Goal: Navigation & Orientation: Find specific page/section

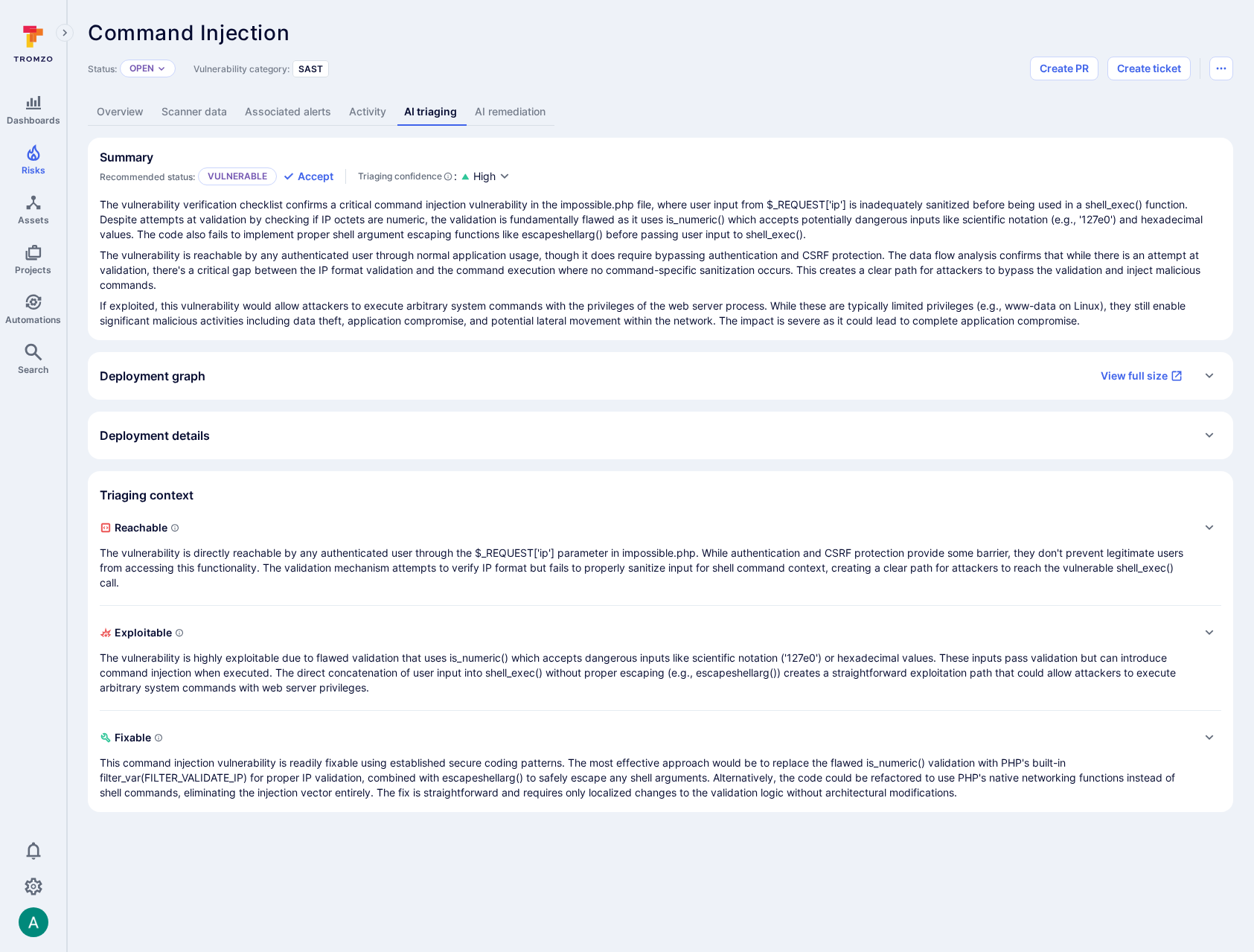
click at [236, 383] on div "Deployment graph View full size" at bounding box center [646, 376] width 1092 height 24
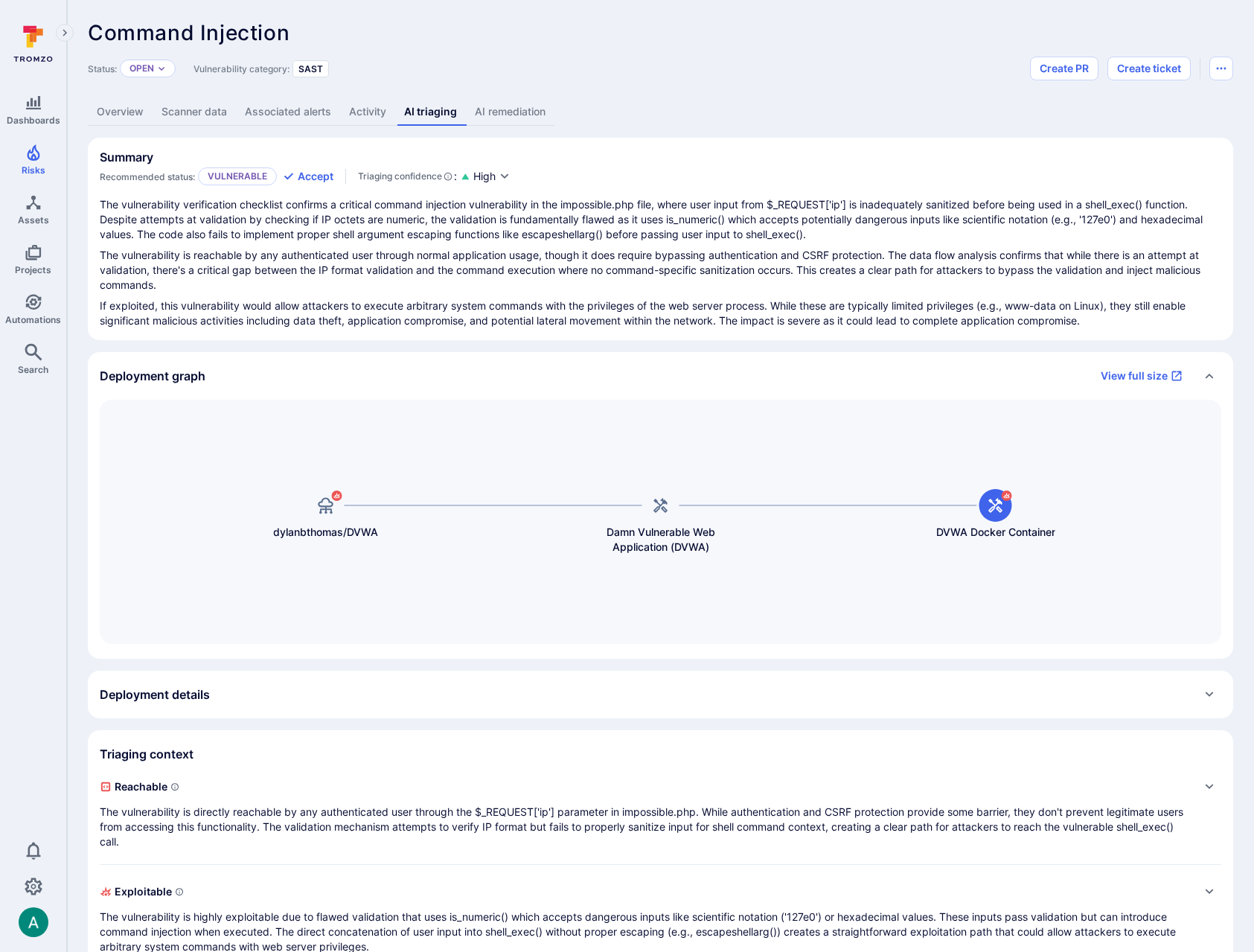
drag, startPoint x: 107, startPoint y: 110, endPoint x: 195, endPoint y: 116, distance: 88.2
click at [108, 110] on link "Overview" at bounding box center [120, 112] width 65 height 28
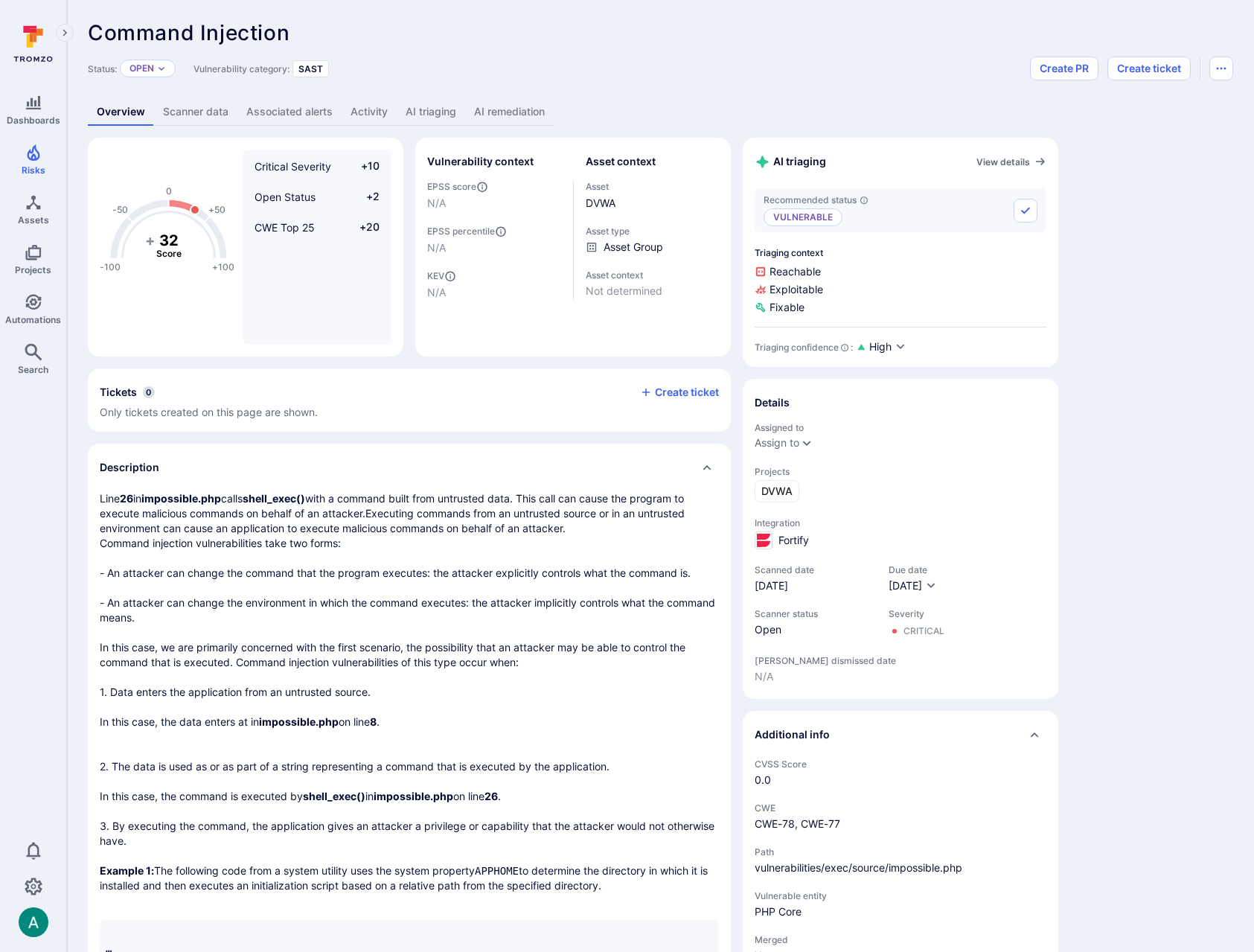
click at [432, 112] on link "AI triaging" at bounding box center [430, 112] width 69 height 28
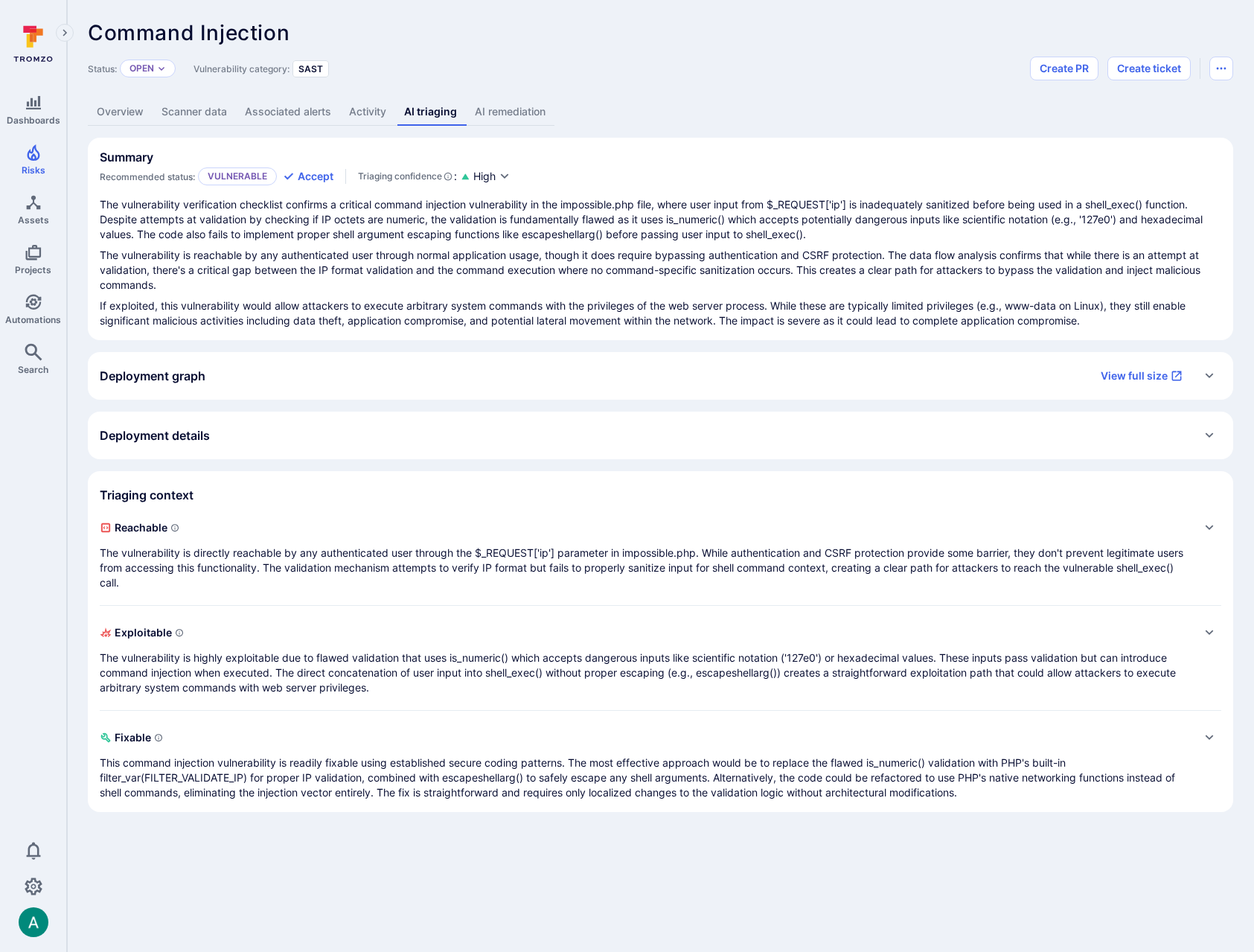
click at [703, 379] on div "Deployment graph View full size" at bounding box center [646, 376] width 1092 height 24
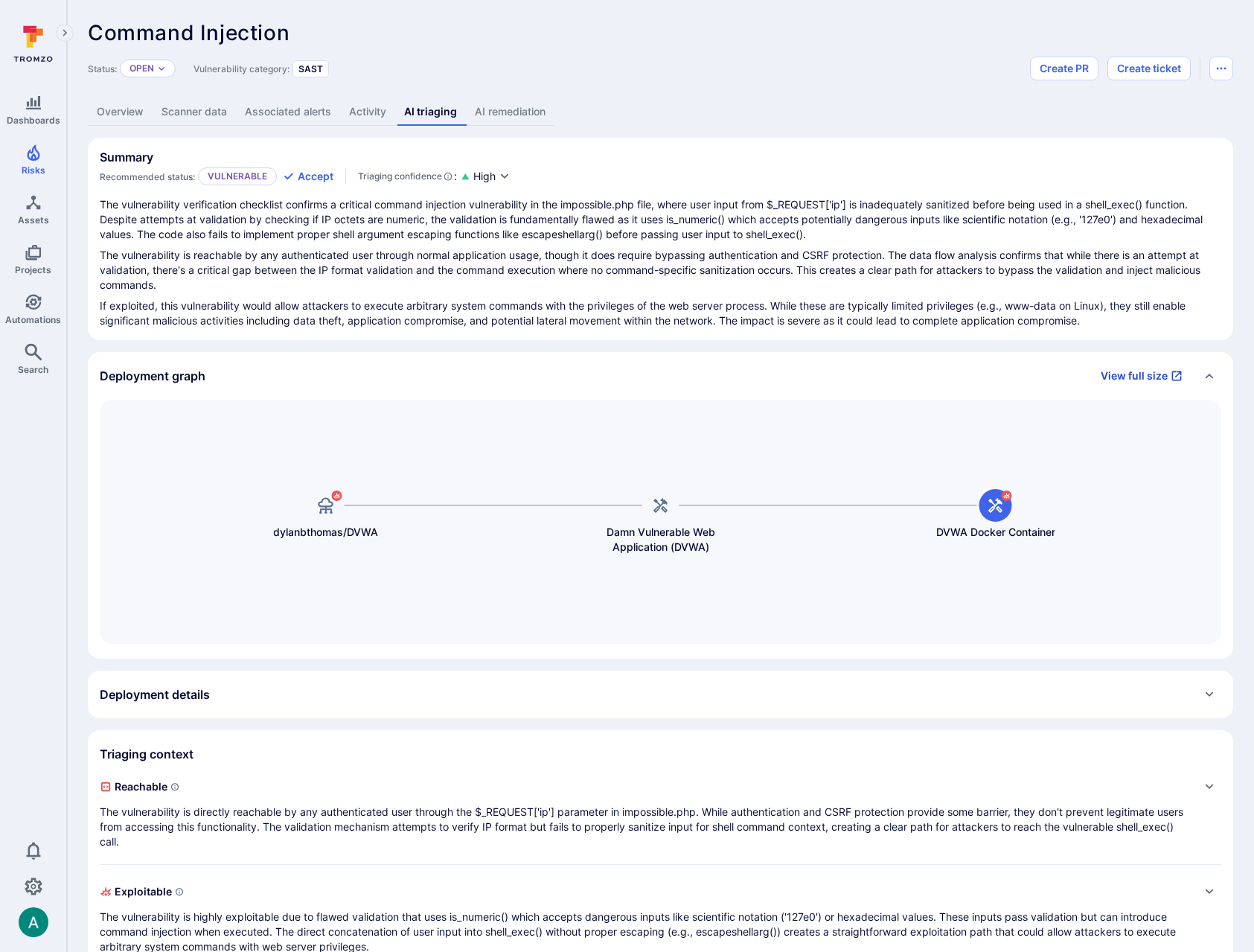
click at [1163, 377] on link "View full size" at bounding box center [1141, 376] width 100 height 24
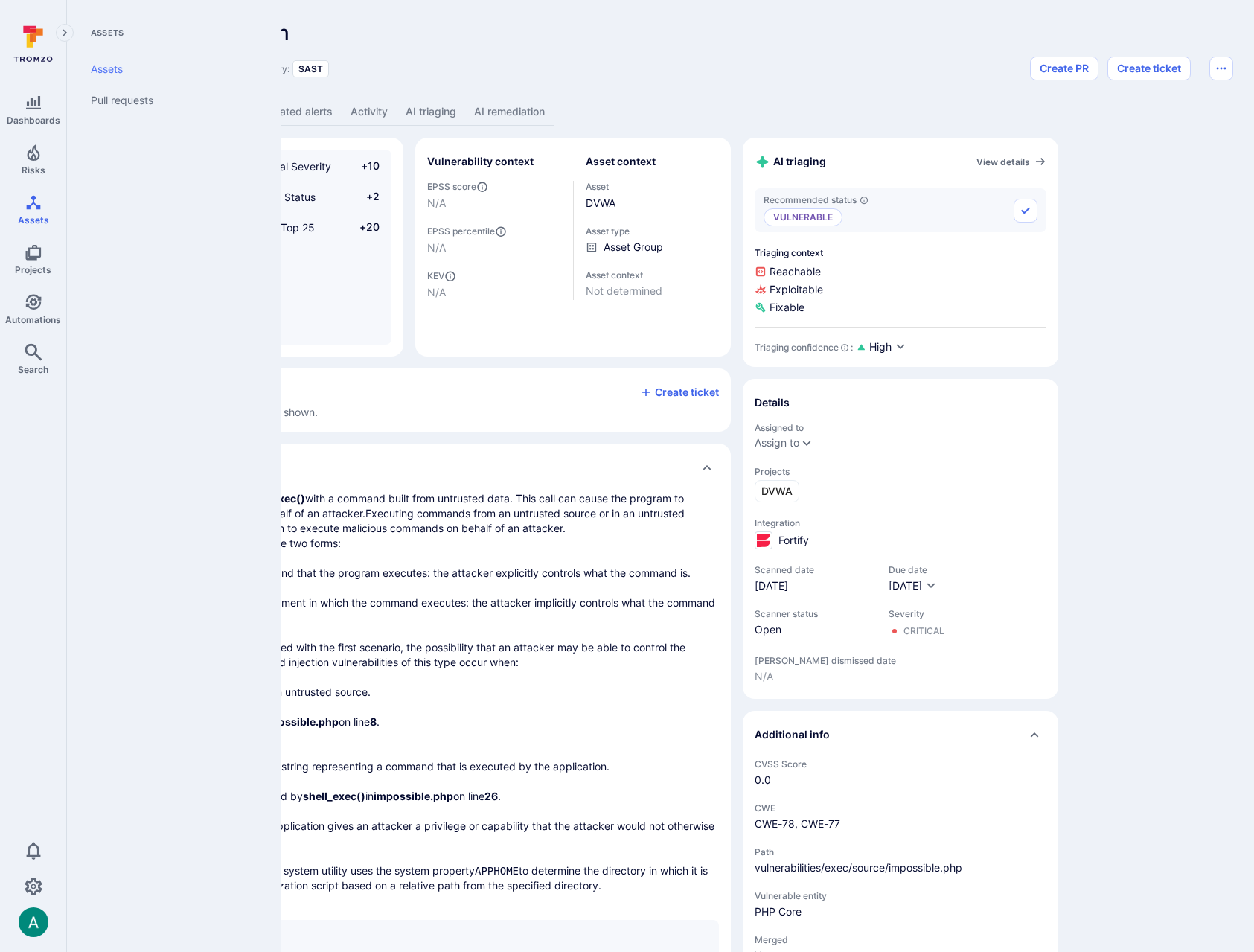
click at [112, 73] on link "Assets" at bounding box center [170, 69] width 184 height 32
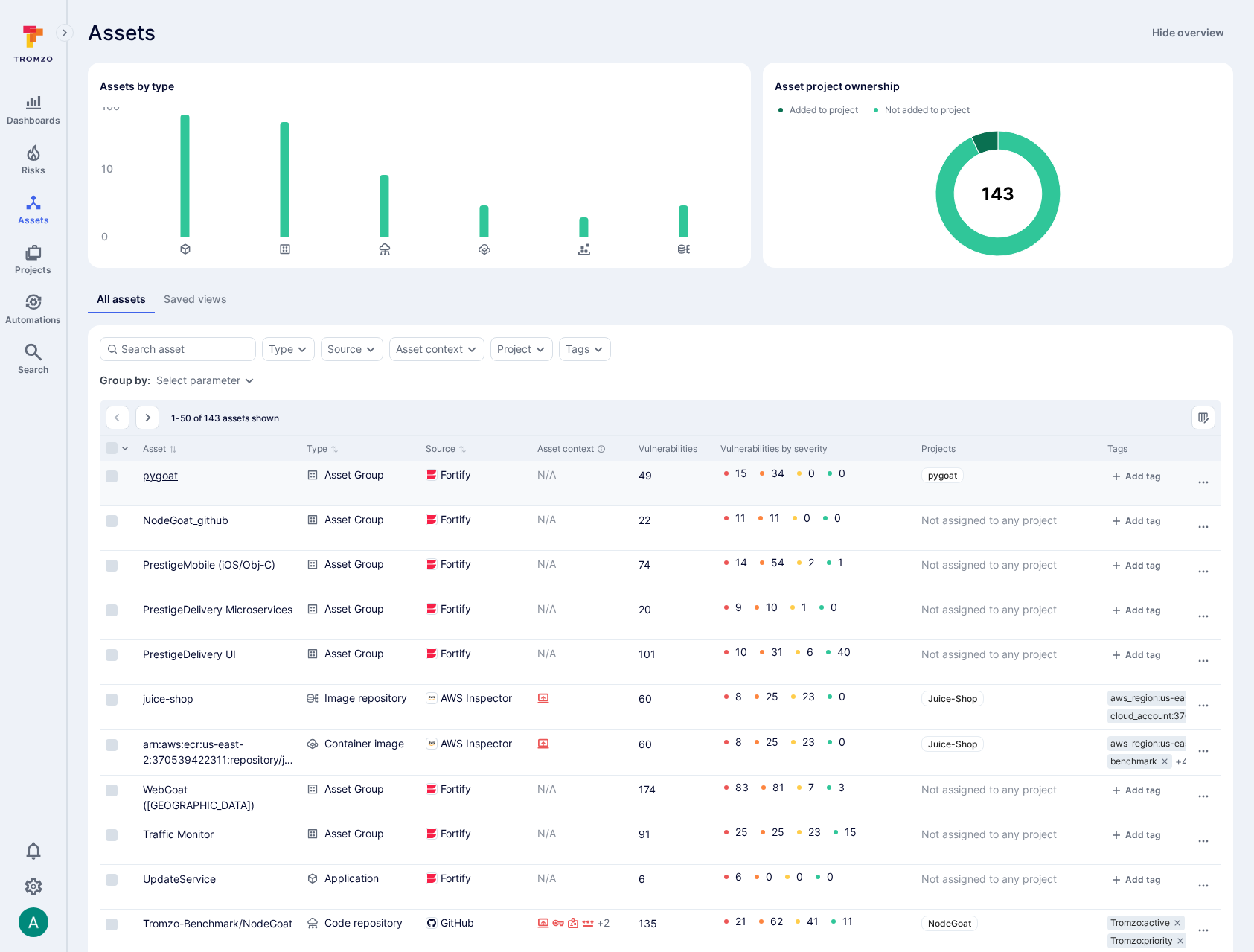
click at [159, 480] on link "pygoat" at bounding box center [160, 475] width 35 height 13
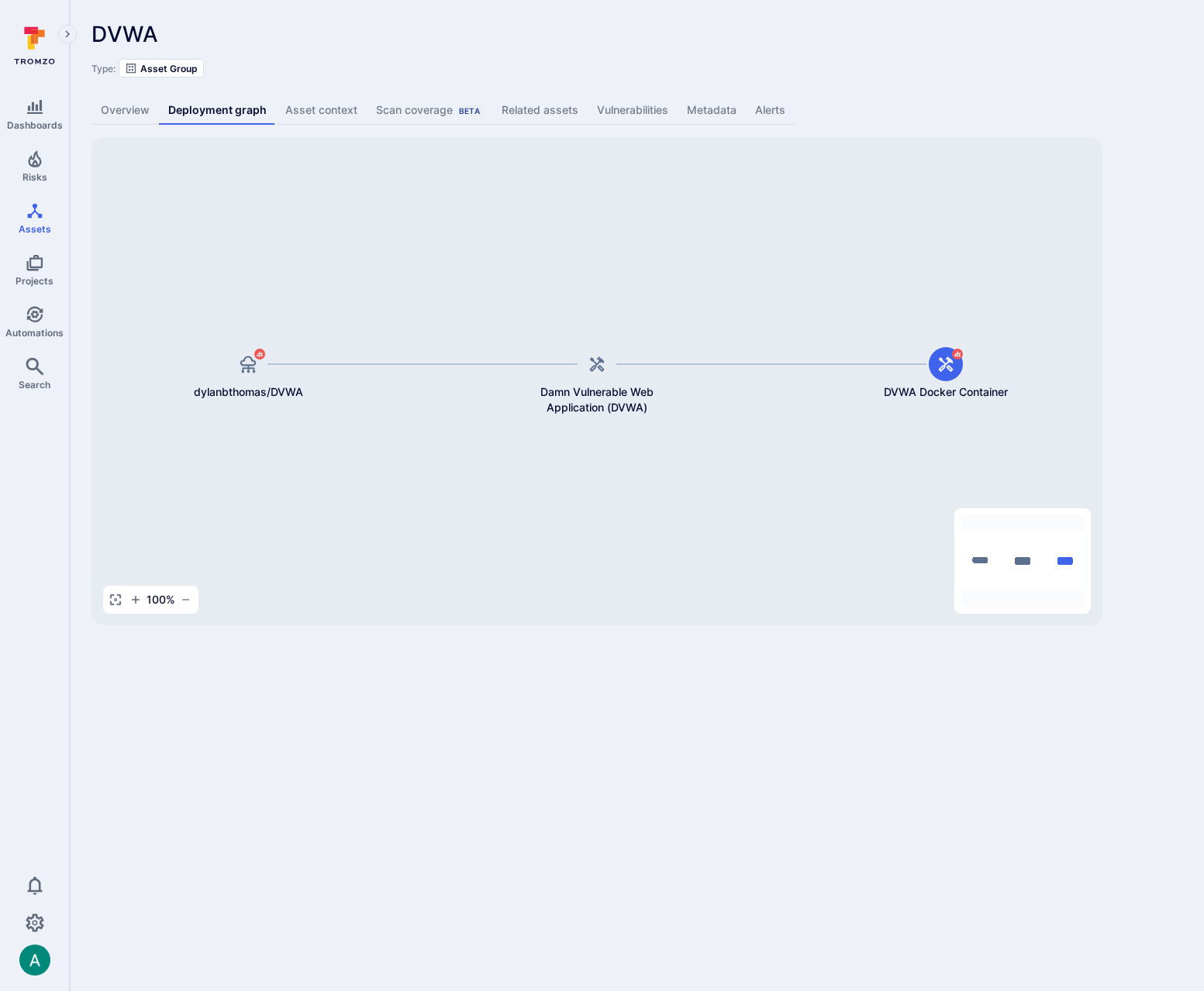
click at [1040, 101] on div "Overview Deployment graph Asset context Scan coverage Beta Related assets Vulne…" at bounding box center [636, 110] width 1091 height 29
click at [1051, 43] on div "DVWA ... Show more Type: Asset Group" at bounding box center [636, 49] width 1091 height 56
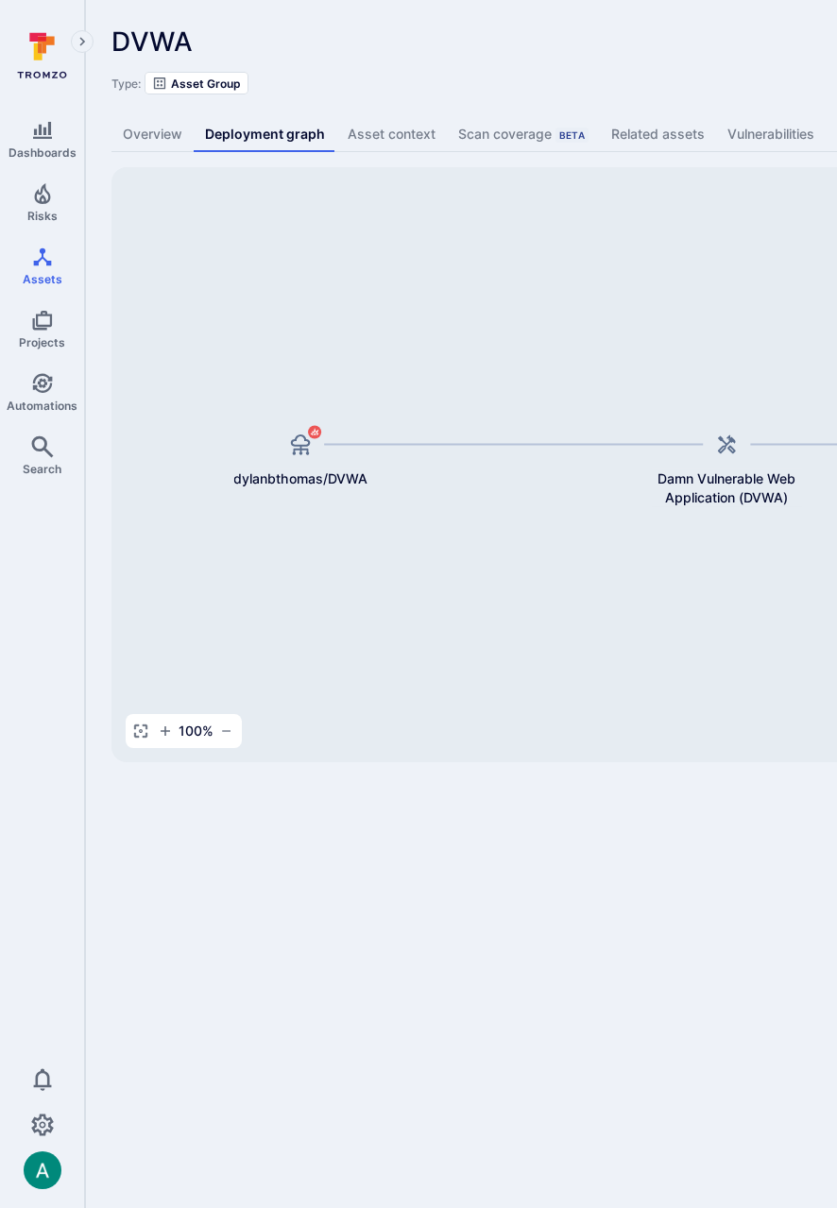
scroll to position [0, 7]
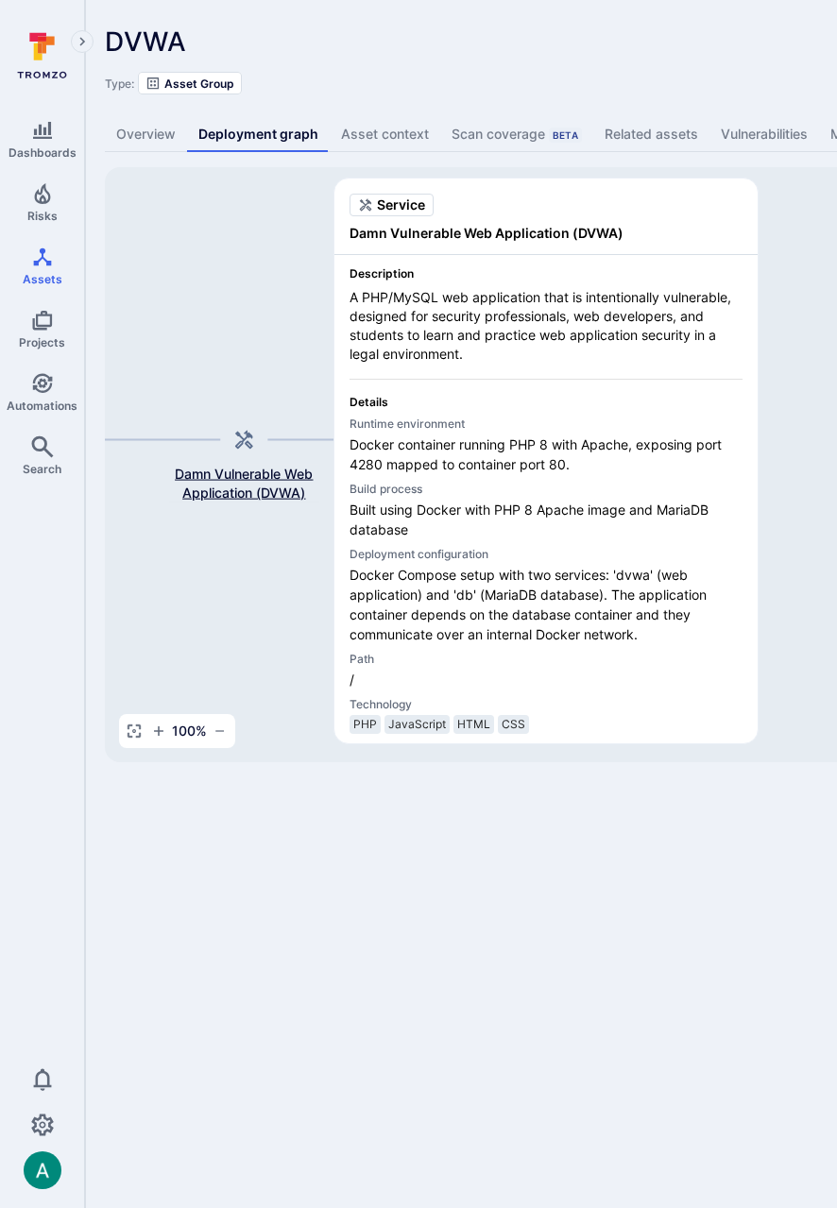
drag, startPoint x: 674, startPoint y: 455, endPoint x: 198, endPoint y: 450, distance: 476.0
click at [198, 450] on div "Damn Vulnerable Web Application (DVWA)" at bounding box center [243, 459] width 151 height 83
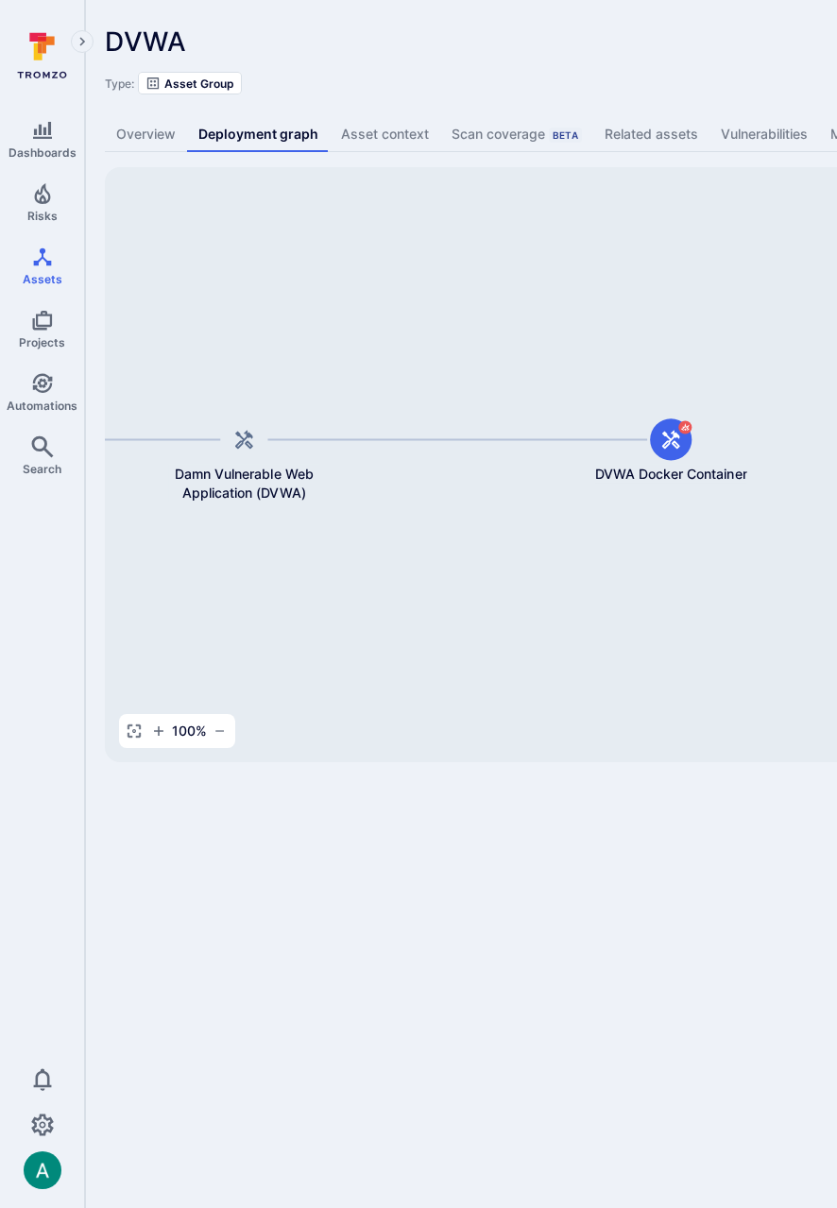
scroll to position [0, 4]
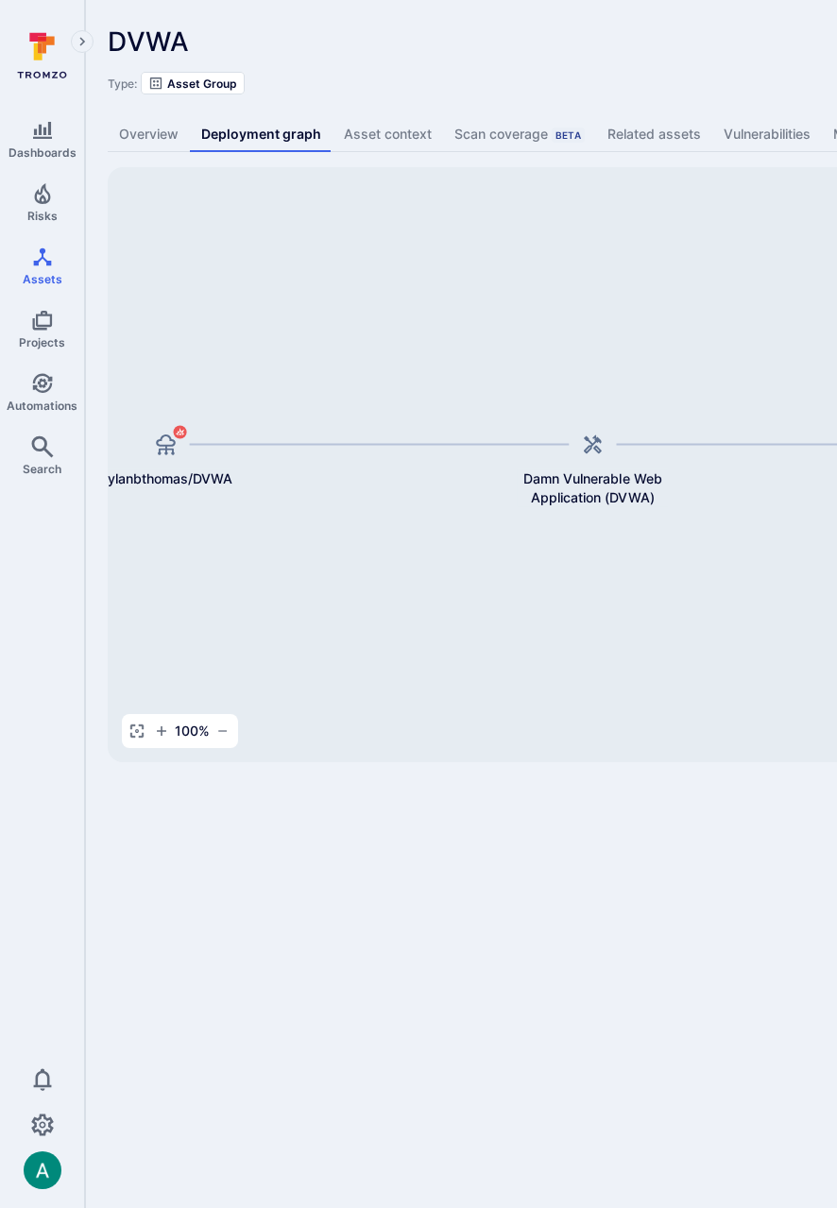
drag, startPoint x: 237, startPoint y: 398, endPoint x: 598, endPoint y: 403, distance: 360.8
click at [598, 403] on div "Damn Vulnerable Web Application (DVWA) dylanbthomas/DVWA DVWA Docker Container" at bounding box center [723, 464] width 1231 height 595
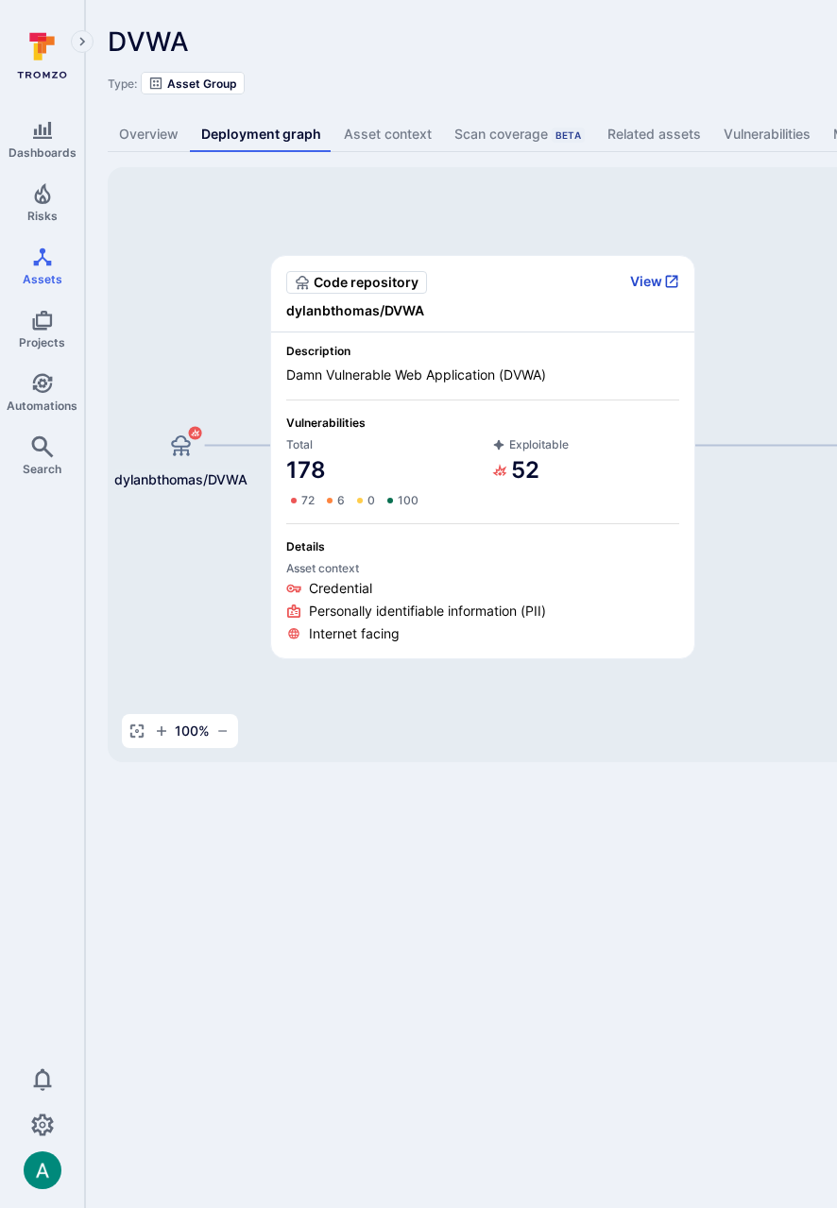
click at [664, 276] on icon "button" at bounding box center [671, 281] width 15 height 15
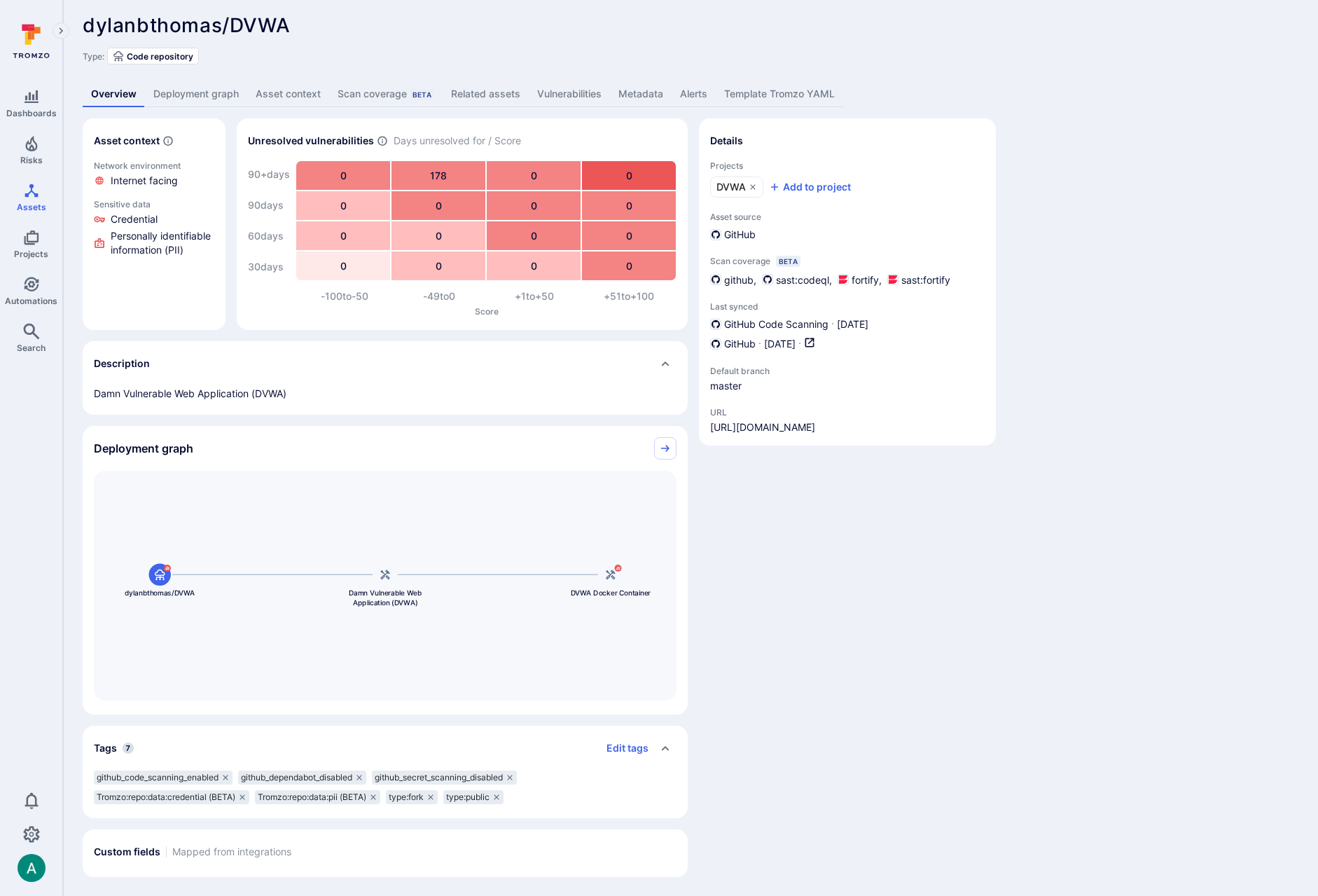
scroll to position [6, 0]
